Goal: Task Accomplishment & Management: Complete application form

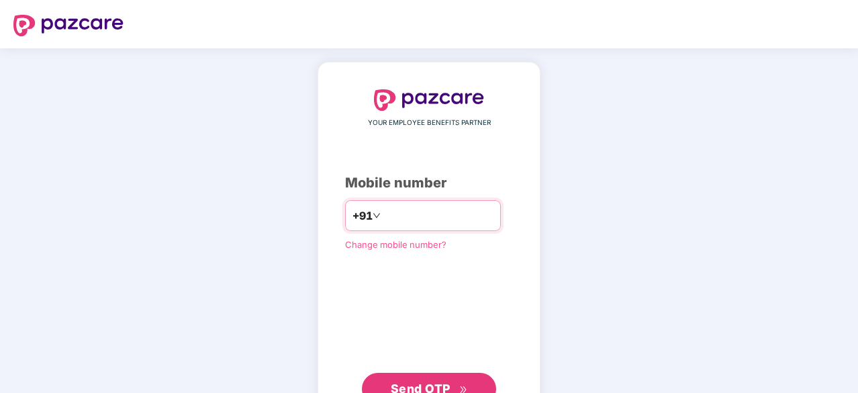
click at [428, 217] on input "number" at bounding box center [438, 215] width 110 height 21
type input "**********"
click at [439, 382] on span "Send OTP" at bounding box center [421, 387] width 60 height 14
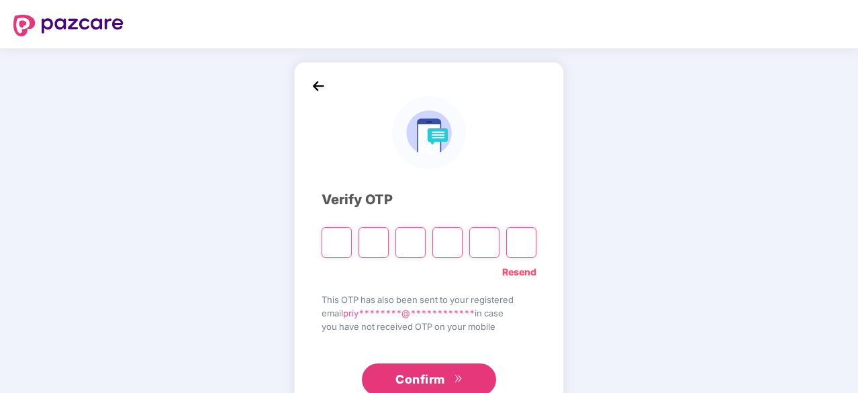
type input "*"
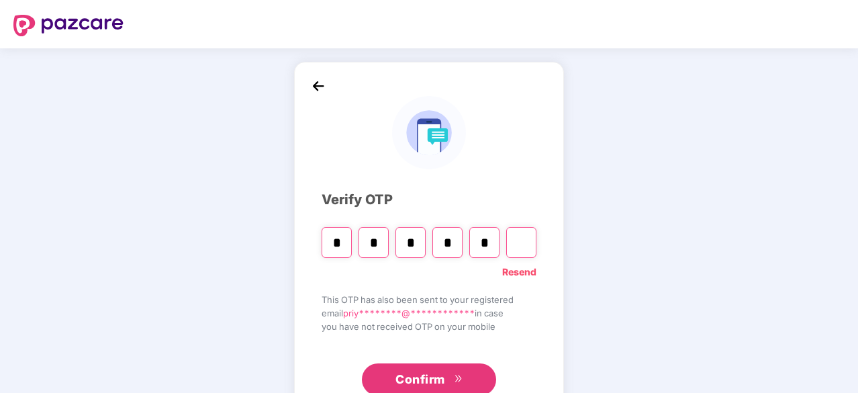
type input "*"
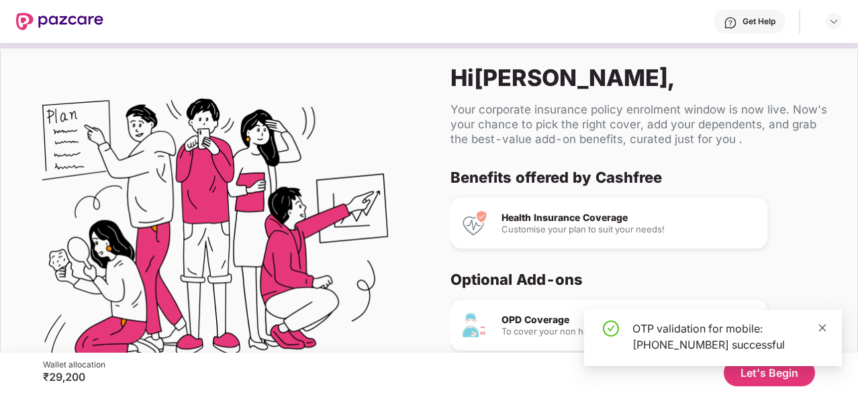
click at [822, 326] on icon "close" at bounding box center [822, 327] width 9 height 9
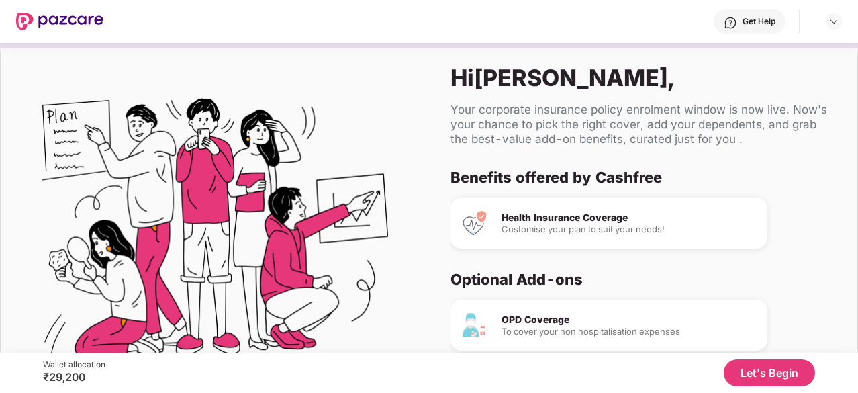
click at [537, 322] on div "OPD Coverage" at bounding box center [629, 319] width 255 height 9
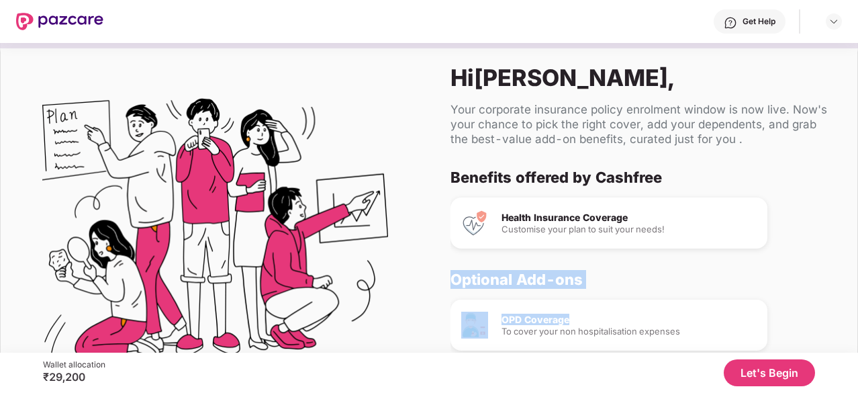
drag, startPoint x: 856, startPoint y: 234, endPoint x: 857, endPoint y: 293, distance: 59.1
click at [857, 293] on div "Hi [PERSON_NAME] , Your corporate insurance policy enrolment window is now live…" at bounding box center [429, 198] width 858 height 310
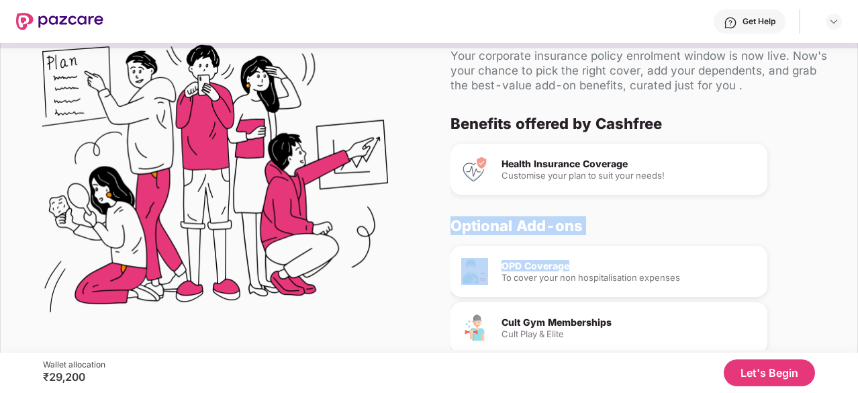
scroll to position [79, 0]
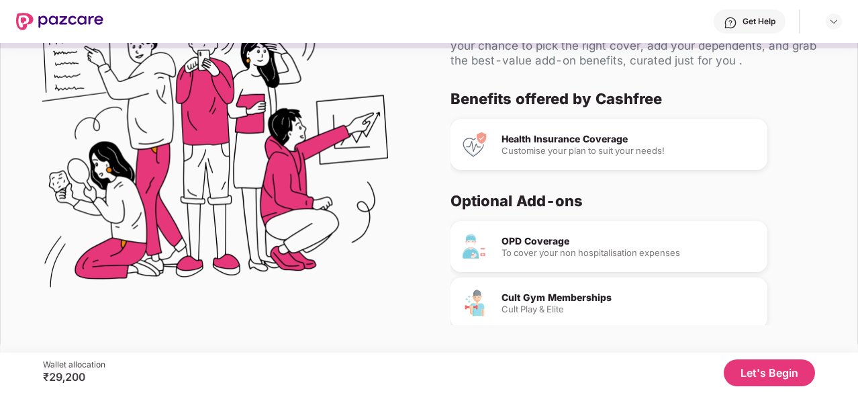
click at [812, 255] on div "OPD Coverage To cover your non hospitalisation expenses Cult Gym Memberships Cu…" at bounding box center [638, 325] width 375 height 209
click at [704, 255] on div "To cover your non hospitalisation expenses" at bounding box center [629, 252] width 255 height 9
click at [720, 138] on div "Health Insurance Coverage" at bounding box center [629, 138] width 255 height 9
click at [757, 366] on button "Let's Begin" at bounding box center [769, 372] width 91 height 27
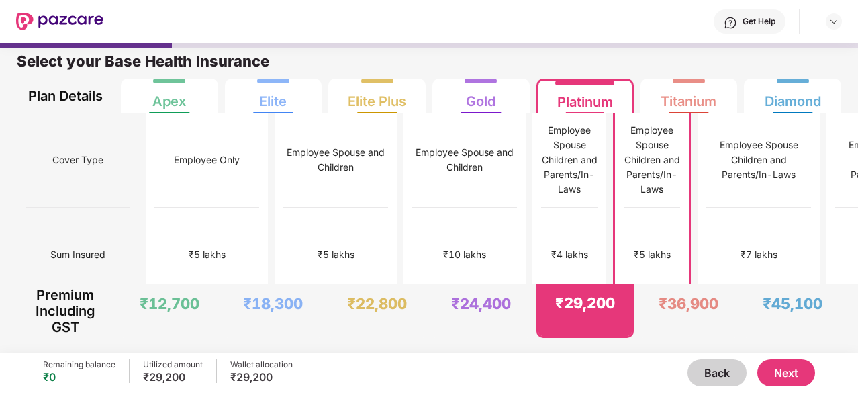
click at [780, 348] on div "Select your Base Health Insurance Plan Details Apex Elite Elite Plus Gold Plati…" at bounding box center [429, 198] width 858 height 310
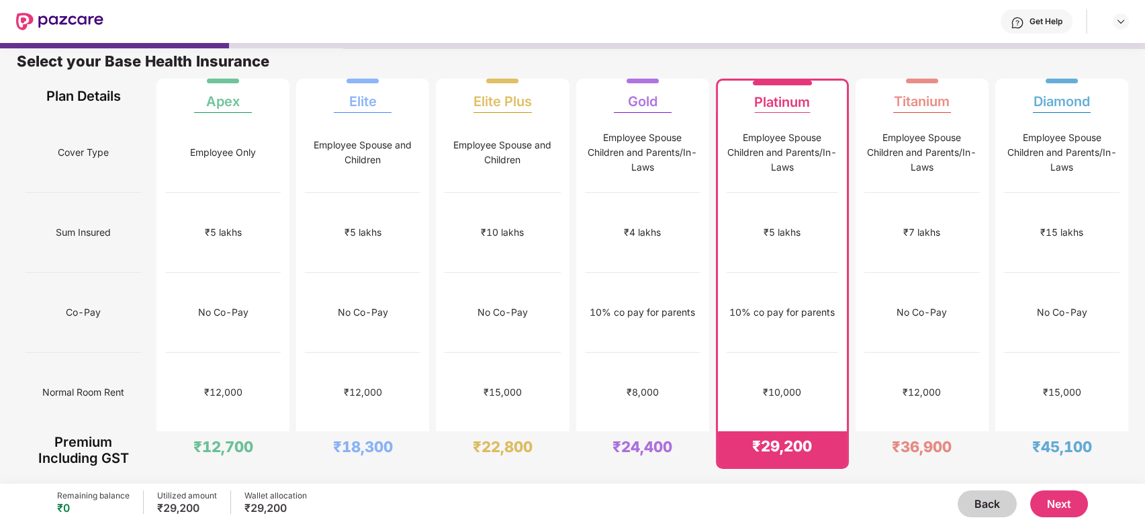
scroll to position [6, 0]
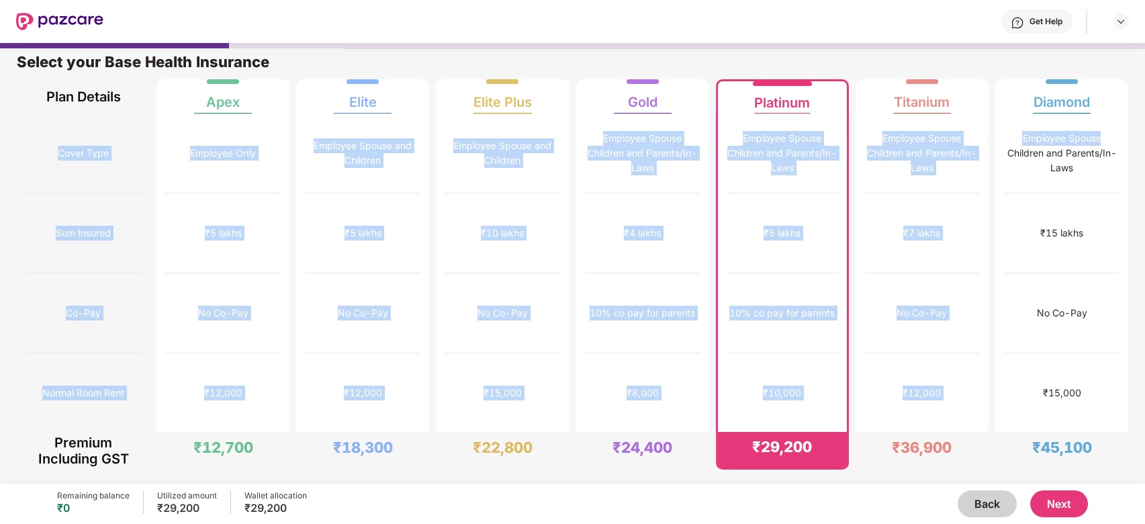
drag, startPoint x: 1141, startPoint y: 89, endPoint x: 1145, endPoint y: 130, distance: 40.5
click at [857, 130] on html "Get Help Select your Base Health Insurance Plan Details Apex Elite Elite Plus G…" at bounding box center [572, 262] width 1145 height 524
click at [857, 94] on div "Select your Base Health Insurance Plan Details Apex Elite Elite Plus Gold Plati…" at bounding box center [572, 75] width 1145 height 78
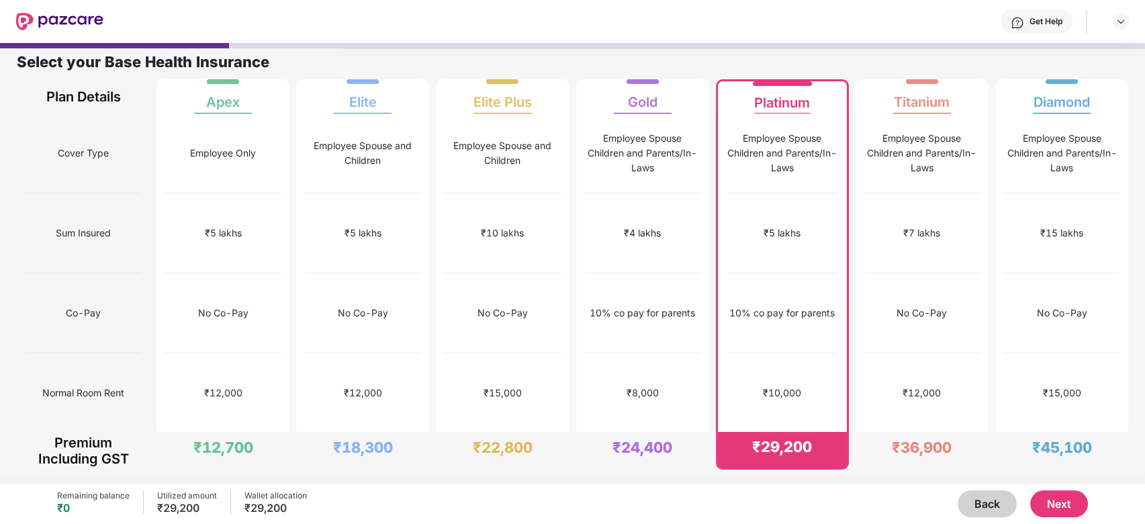
click at [857, 216] on div "₹15 lakhs" at bounding box center [1061, 233] width 114 height 80
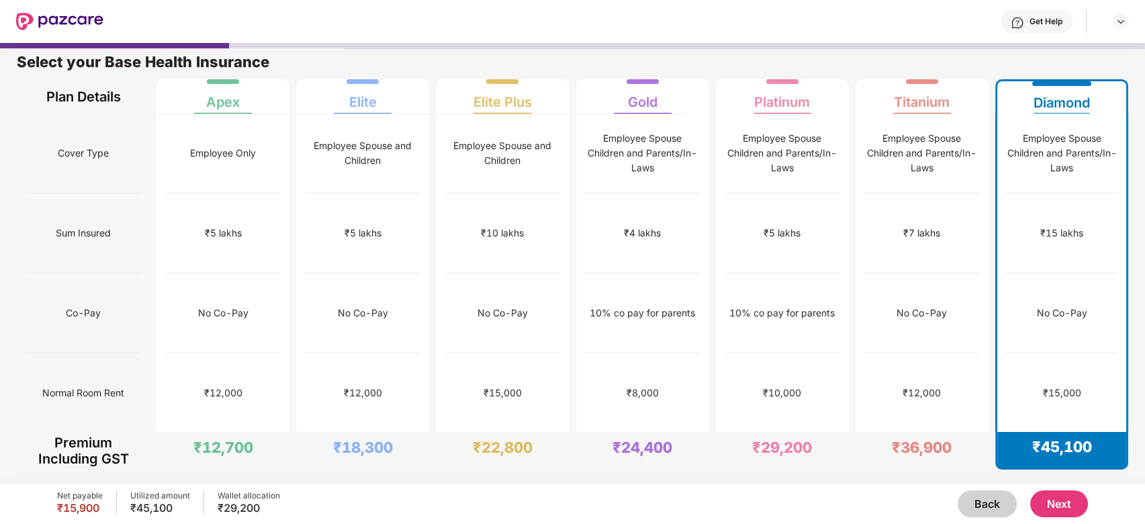
click at [857, 392] on button "Next" at bounding box center [1059, 503] width 58 height 27
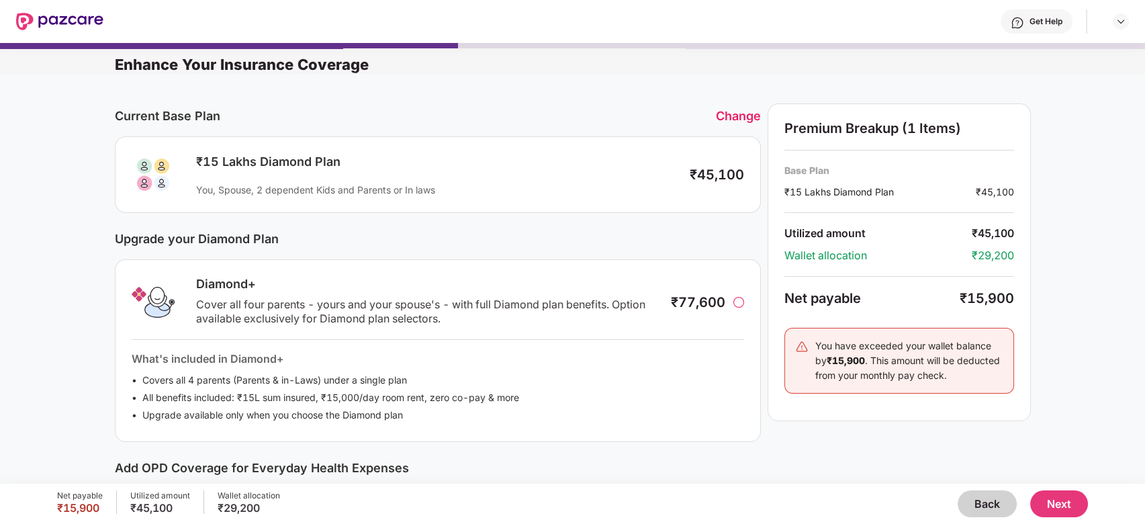
click at [857, 370] on div "Current Base Plan Change ₹15 Lakhs Diamond Plan You, Spouse, 2 dependent Kids a…" at bounding box center [572, 429] width 1145 height 710
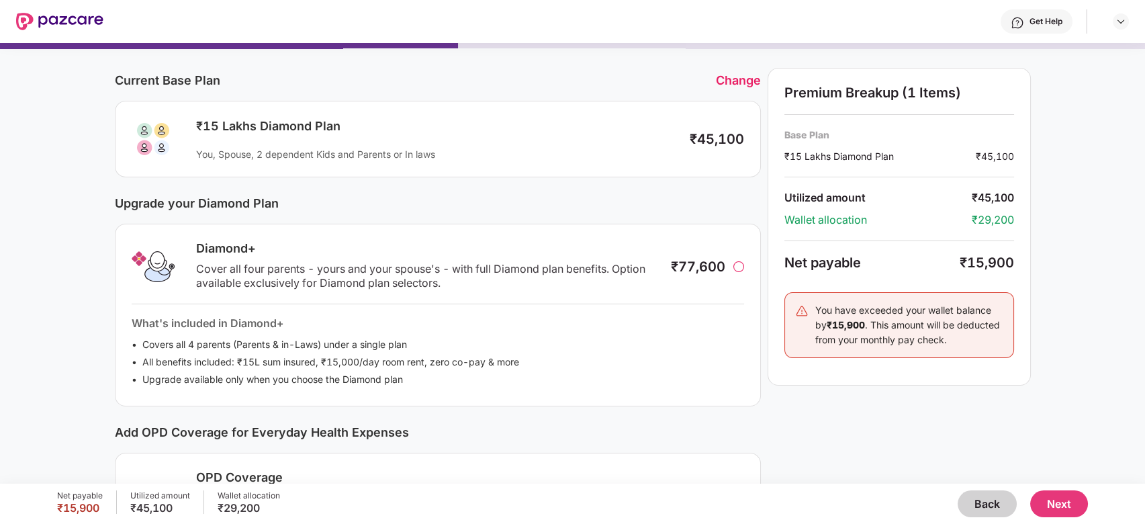
scroll to position [0, 0]
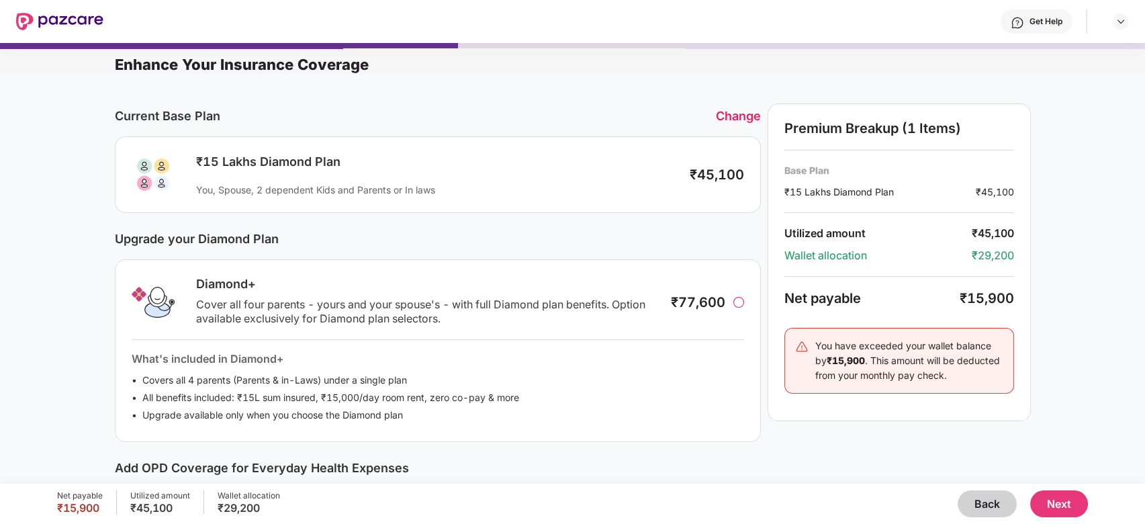
click at [857, 370] on div "Current Base Plan Change ₹15 Lakhs Diamond Plan You, Spouse, 2 dependent Kids a…" at bounding box center [572, 429] width 1145 height 710
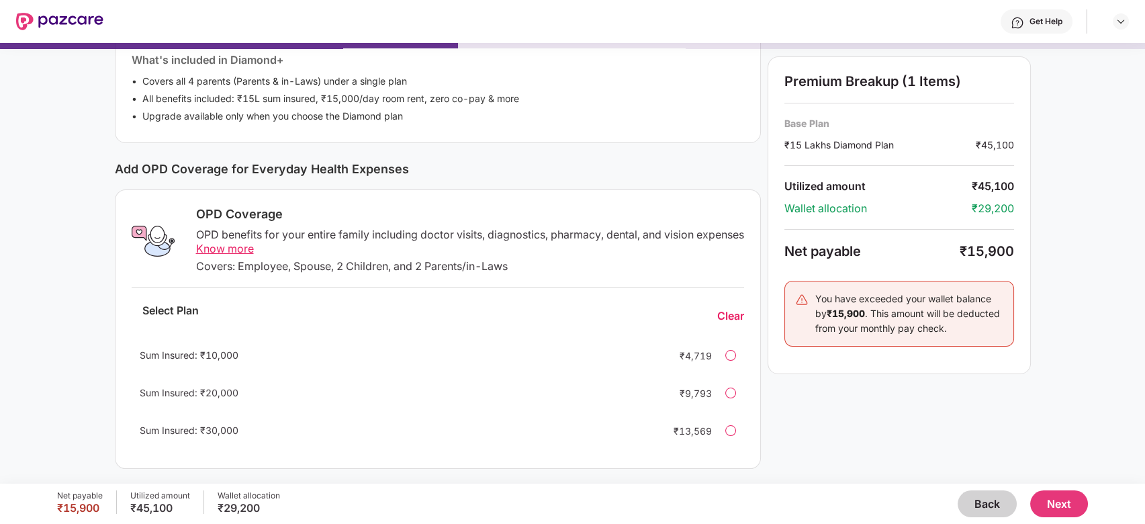
click at [857, 68] on div "Current Base Plan Change ₹15 Lakhs Diamond Plan You, Spouse, 2 dependent Kids a…" at bounding box center [572, 130] width 1145 height 710
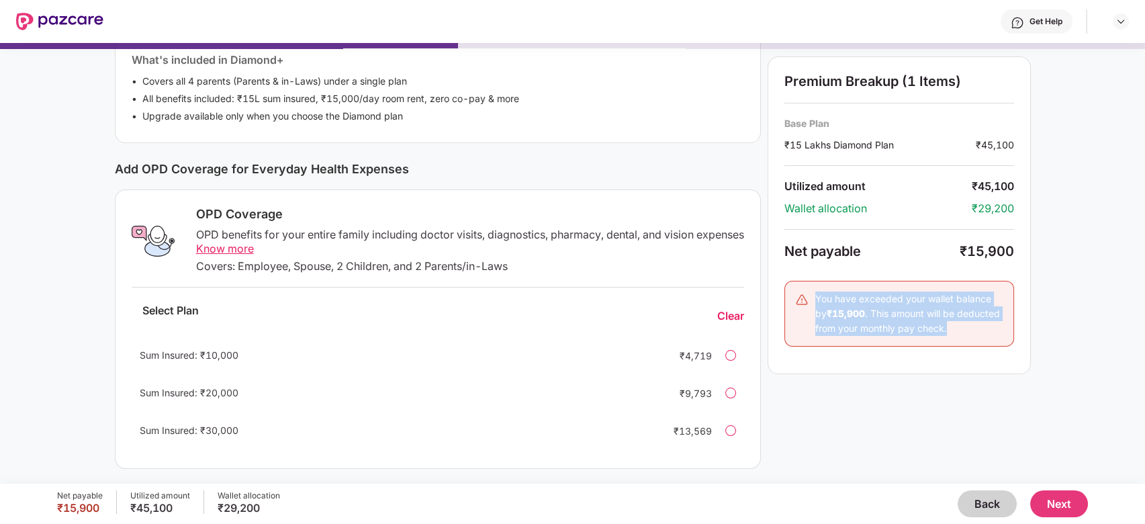
click at [857, 68] on div "Current Base Plan Change ₹15 Lakhs Diamond Plan You, Spouse, 2 dependent Kids a…" at bounding box center [572, 130] width 1145 height 710
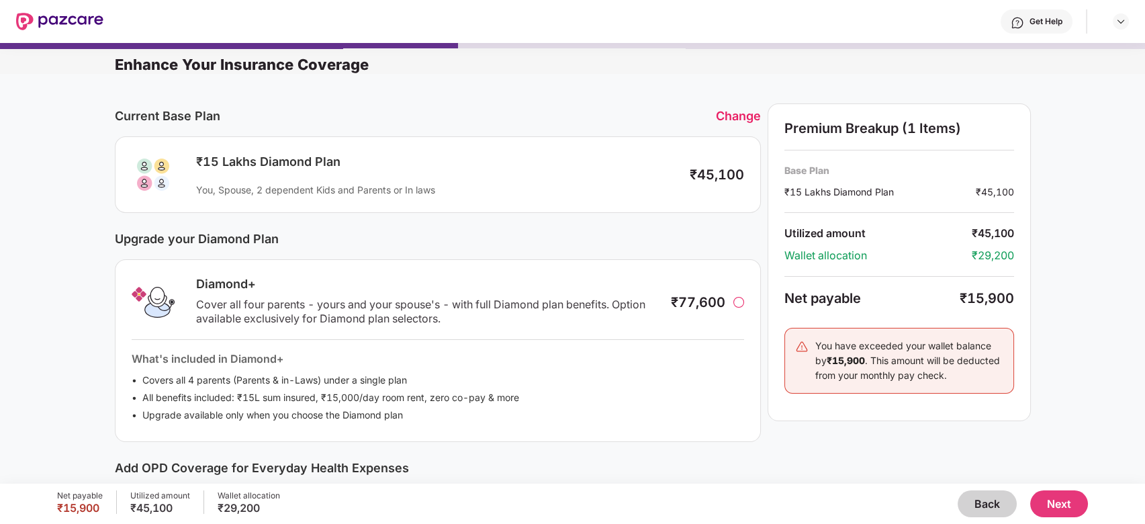
click at [857, 113] on div "Current Base Plan Change ₹15 Lakhs Diamond Plan You, Spouse, 2 dependent Kids a…" at bounding box center [572, 429] width 1145 height 710
click at [857, 372] on div "Current Base Plan Change ₹15 Lakhs Diamond Plan You, Spouse, 2 dependent Kids a…" at bounding box center [572, 429] width 1145 height 710
